Goal: Find specific page/section: Find specific page/section

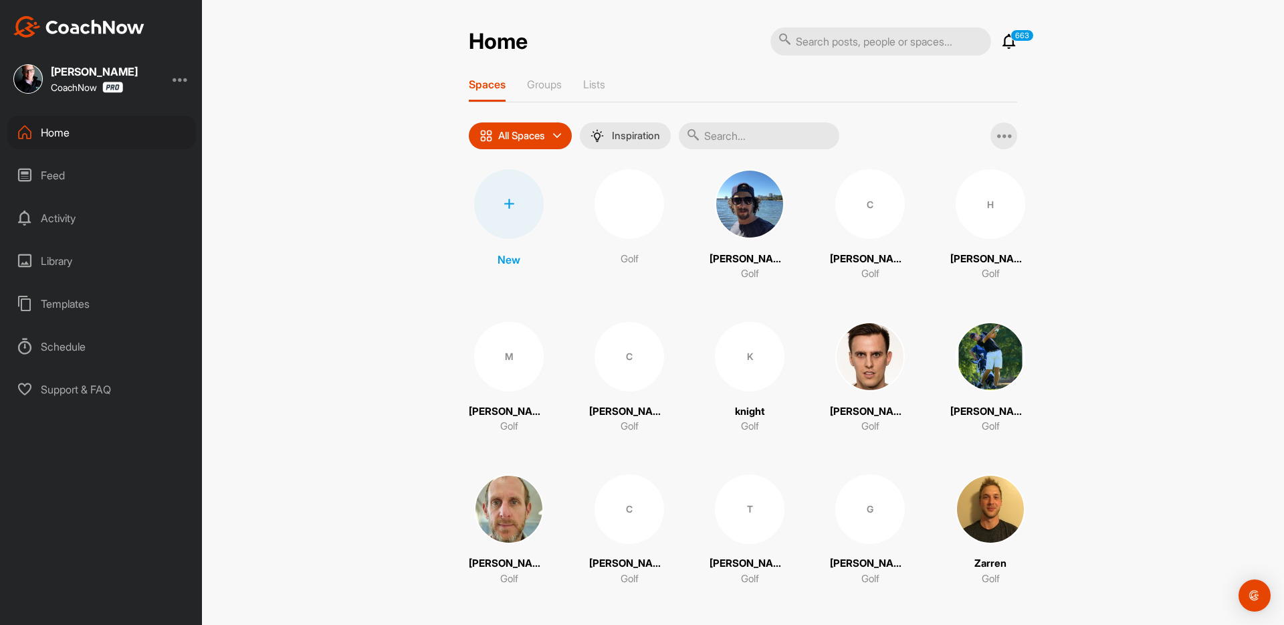
click at [853, 44] on input "text" at bounding box center [881, 41] width 221 height 28
type input "connor antisdale"
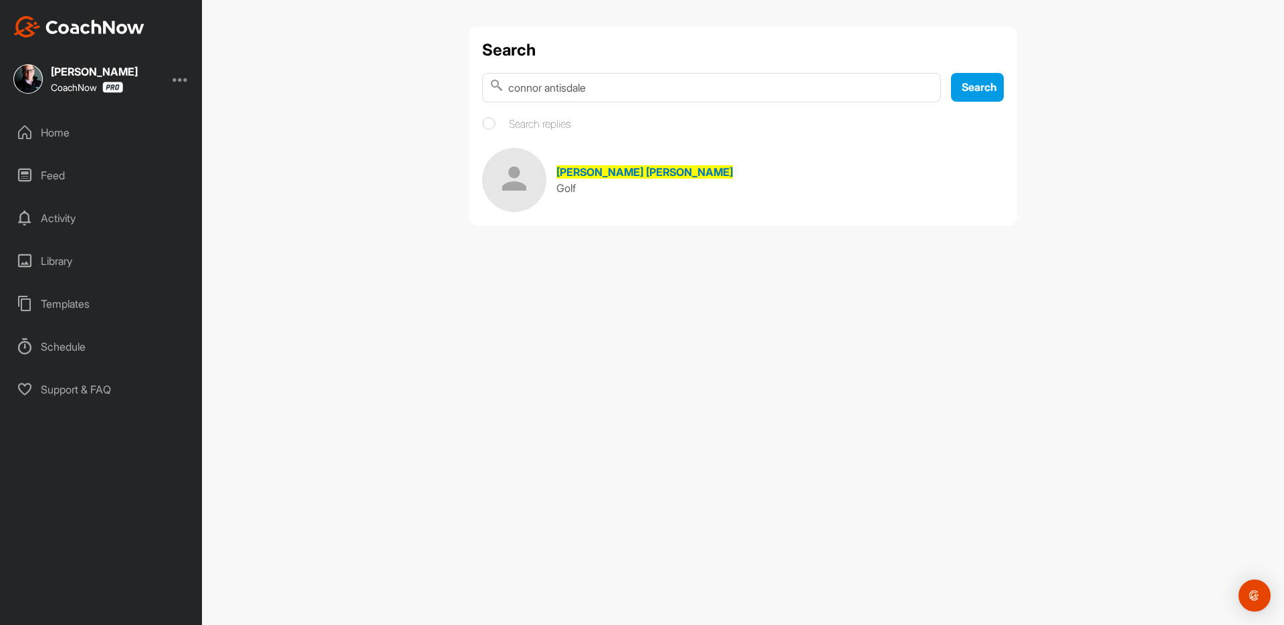
click at [524, 184] on img at bounding box center [514, 180] width 64 height 64
